Goal: Find specific page/section: Find specific page/section

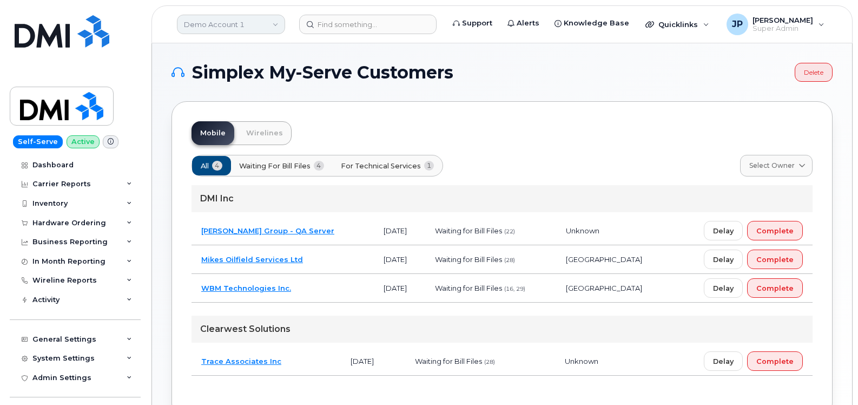
click at [251, 26] on link "Demo Account 1" at bounding box center [231, 24] width 108 height 19
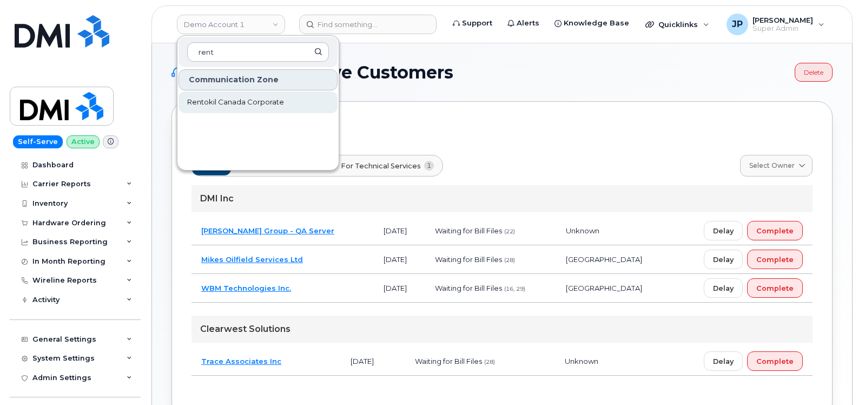
type input "rent"
click at [234, 104] on span "Rentokil Canada Corporate" at bounding box center [235, 102] width 97 height 11
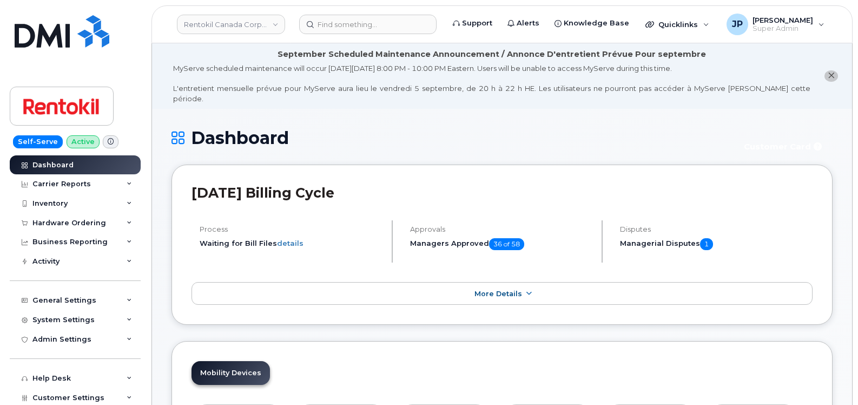
click at [438, 128] on h1 "Dashboard" at bounding box center [451, 137] width 559 height 19
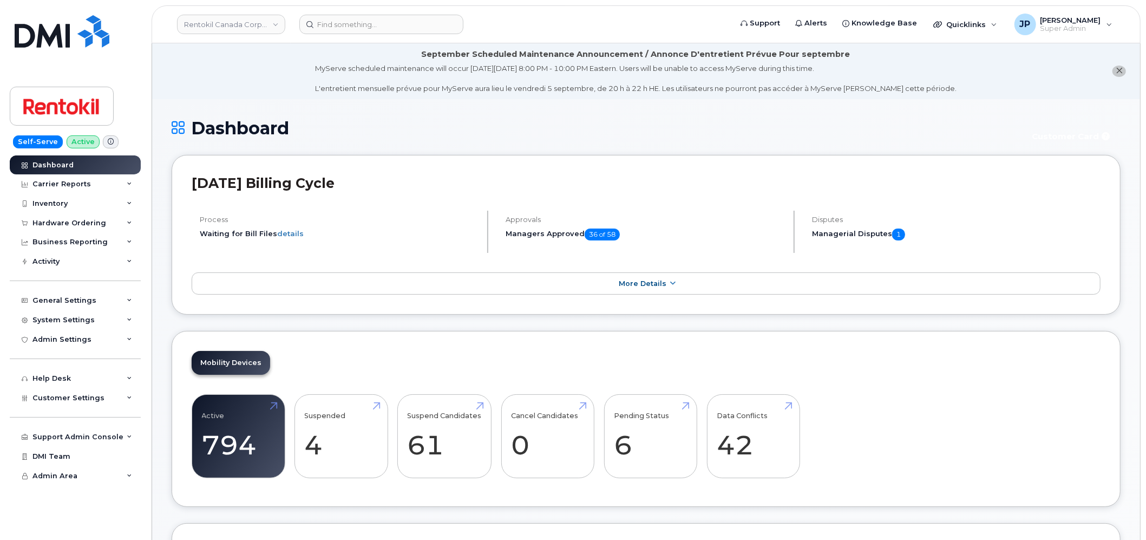
click at [676, 339] on div "Mobility Devices Active 794 28% Suspended 4 Suspend Candidates 61 Cancel Candid…" at bounding box center [646, 419] width 949 height 176
